Goal: Obtain resource: Obtain resource

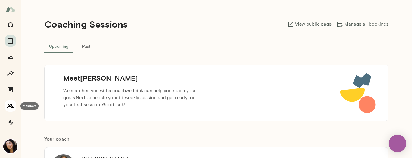
click at [8, 106] on icon "Members" at bounding box center [10, 105] width 7 height 7
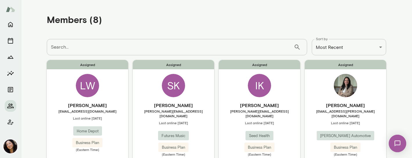
click at [86, 87] on div "LW" at bounding box center [87, 85] width 23 height 23
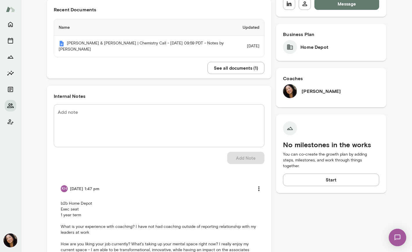
scroll to position [141, 0]
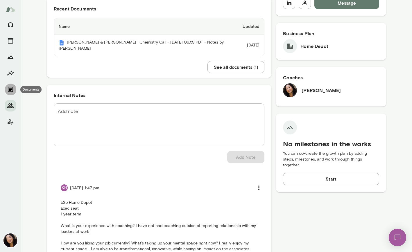
click at [10, 89] on icon "Documents" at bounding box center [10, 89] width 7 height 7
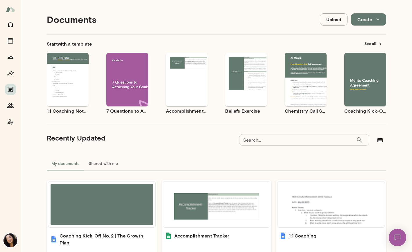
click at [129, 84] on span "Preview" at bounding box center [130, 84] width 13 height 5
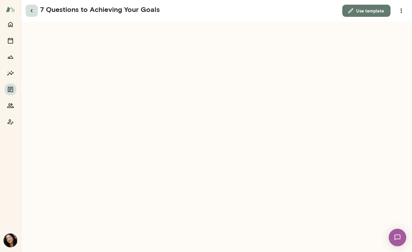
click at [31, 10] on icon "button" at bounding box center [31, 10] width 7 height 7
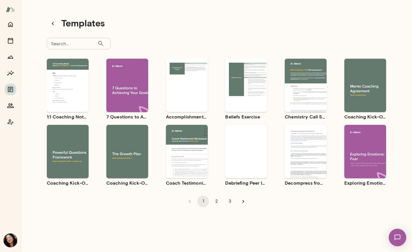
click at [192, 90] on span "Preview" at bounding box center [190, 90] width 13 height 5
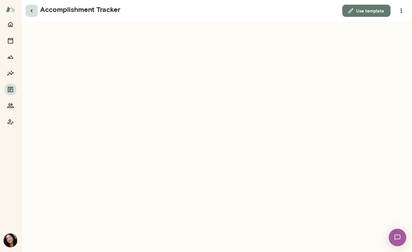
click at [31, 11] on icon "button" at bounding box center [31, 10] width 2 height 3
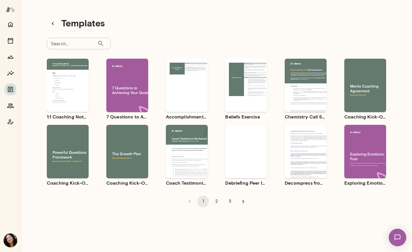
click at [252, 90] on span "Preview" at bounding box center [249, 90] width 13 height 5
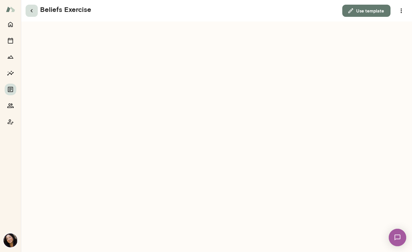
click at [31, 10] on icon "button" at bounding box center [31, 10] width 2 height 3
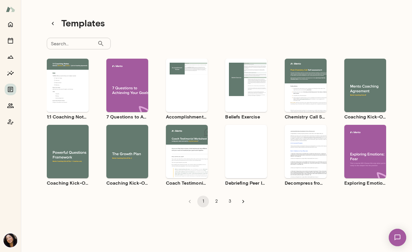
click at [134, 155] on span "Preview" at bounding box center [130, 156] width 13 height 5
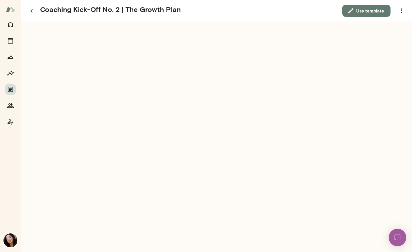
click at [371, 9] on button "Use template" at bounding box center [366, 11] width 48 height 12
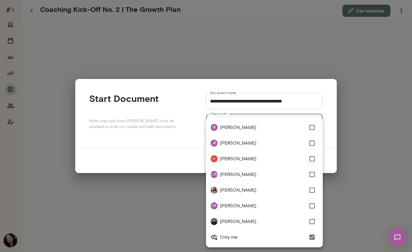
click at [249, 0] on div "**********" at bounding box center [206, 0] width 412 height 0
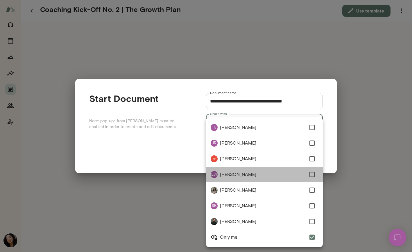
click at [257, 157] on span "[PERSON_NAME]" at bounding box center [263, 174] width 86 height 7
type input "**********"
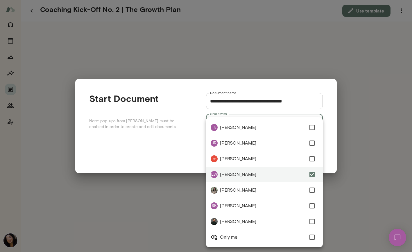
click at [332, 136] on div at bounding box center [206, 126] width 412 height 252
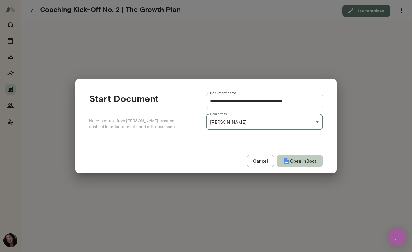
click at [294, 157] on button "Open in Docs" at bounding box center [299, 161] width 46 height 12
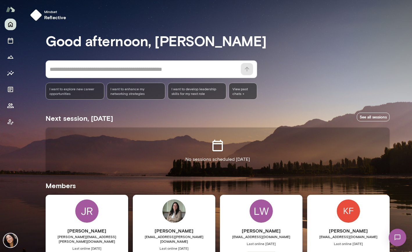
click at [257, 214] on div "LW" at bounding box center [260, 210] width 23 height 23
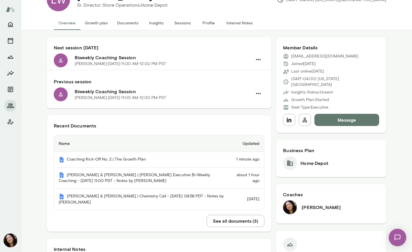
scroll to position [25, 0]
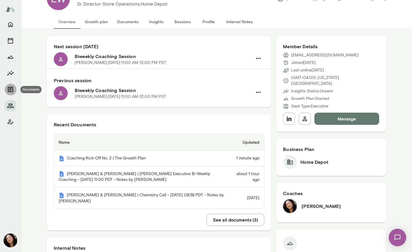
click at [9, 88] on icon "Documents" at bounding box center [10, 89] width 5 height 5
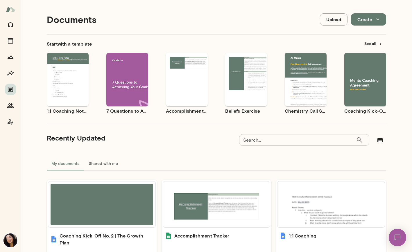
click at [369, 44] on button "See all" at bounding box center [373, 43] width 25 height 9
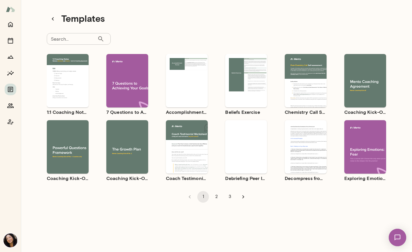
click at [186, 152] on span "Preview" at bounding box center [190, 152] width 13 height 5
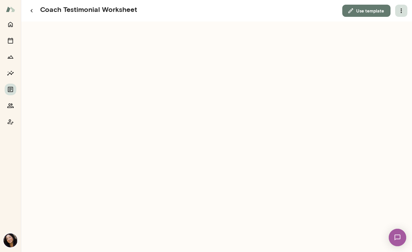
click at [402, 10] on icon "button" at bounding box center [401, 10] width 7 height 7
click at [393, 24] on link "Download" at bounding box center [387, 25] width 32 height 7
click at [32, 10] on icon "button" at bounding box center [31, 10] width 7 height 7
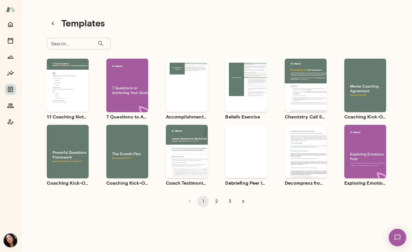
click at [215, 200] on button "2" at bounding box center [217, 202] width 12 height 12
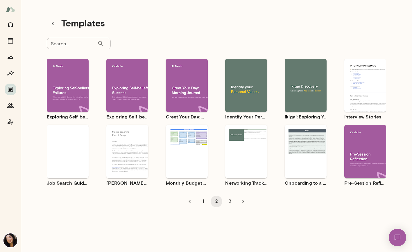
click at [135, 157] on span "Preview" at bounding box center [130, 156] width 13 height 5
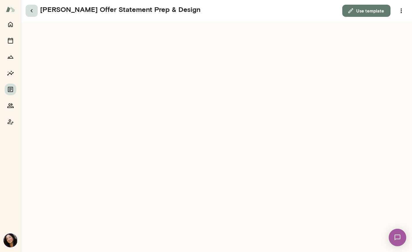
click at [32, 11] on icon "button" at bounding box center [31, 10] width 7 height 7
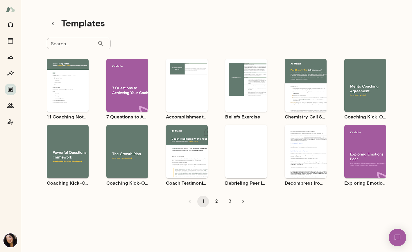
click at [215, 200] on button "2" at bounding box center [217, 202] width 12 height 12
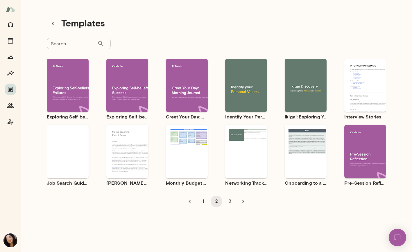
click at [372, 156] on span "Preview" at bounding box center [368, 156] width 13 height 5
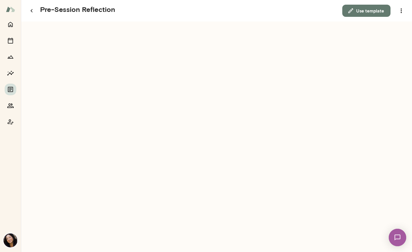
click at [366, 12] on button "Use template" at bounding box center [366, 11] width 48 height 12
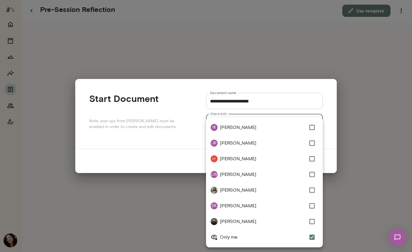
click at [253, 0] on div "**********" at bounding box center [206, 0] width 412 height 0
type input "**********"
click at [333, 132] on div at bounding box center [206, 126] width 412 height 252
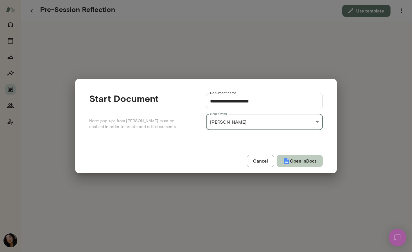
click at [289, 163] on button "Open in Docs" at bounding box center [299, 161] width 46 height 12
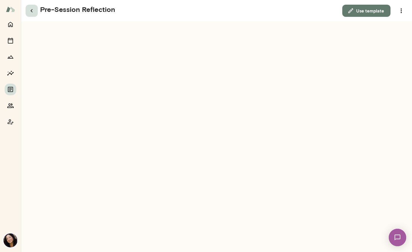
click at [31, 10] on icon "button" at bounding box center [31, 10] width 2 height 3
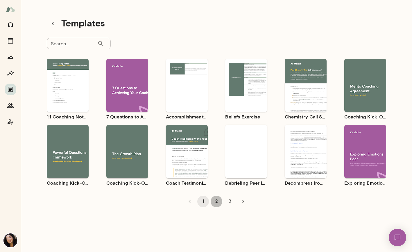
click at [215, 202] on button "2" at bounding box center [217, 202] width 12 height 12
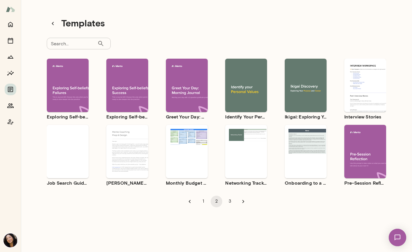
click at [307, 157] on span "Preview" at bounding box center [309, 156] width 13 height 5
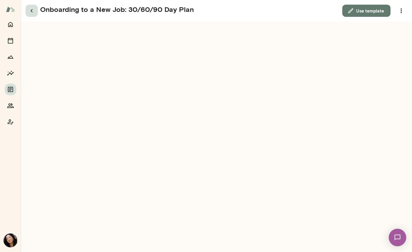
click at [32, 10] on icon "button" at bounding box center [31, 10] width 2 height 3
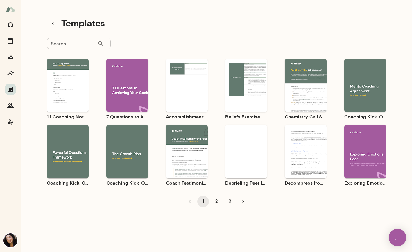
click at [230, 201] on button "3" at bounding box center [230, 202] width 12 height 12
